Goal: Information Seeking & Learning: Learn about a topic

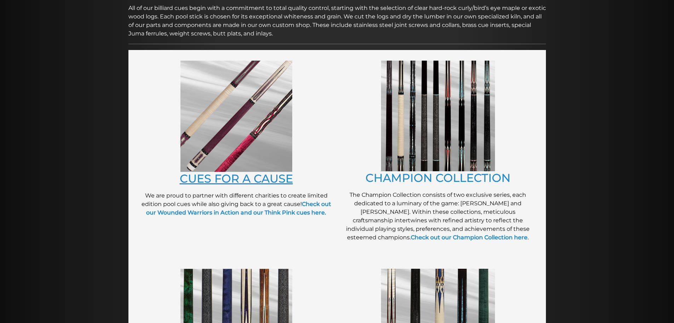
scroll to position [124, 0]
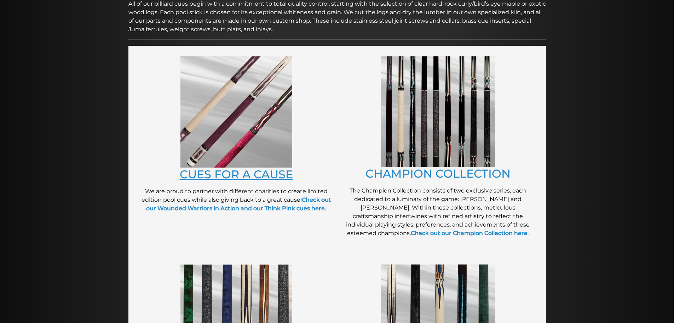
click at [227, 174] on link "CUES FOR A CAUSE" at bounding box center [236, 174] width 113 height 14
